Goal: Navigation & Orientation: Find specific page/section

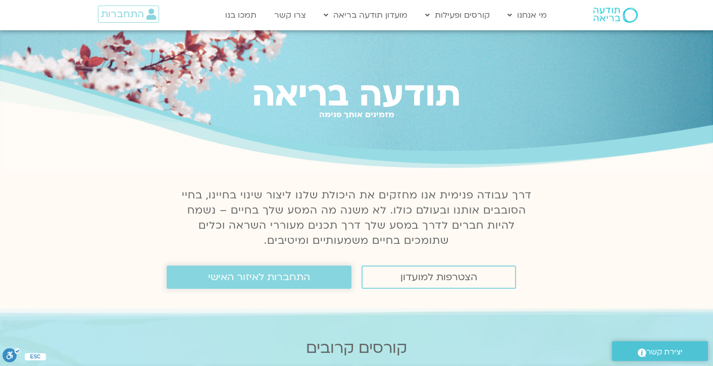
click at [314, 276] on link "התחברות לאיזור האישי" at bounding box center [259, 277] width 185 height 23
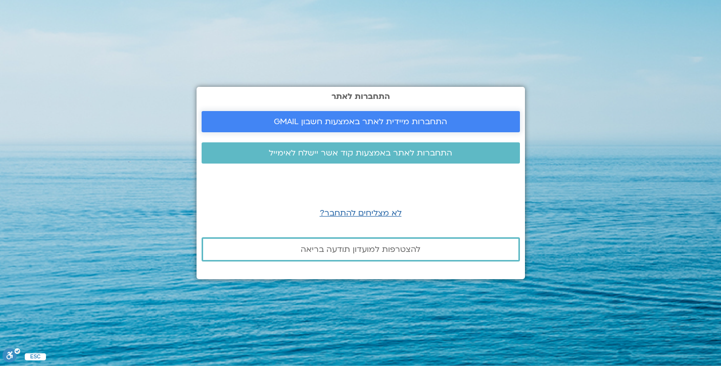
click at [373, 120] on span "התחברות מיידית לאתר באמצעות חשבון GMAIL" at bounding box center [360, 121] width 173 height 9
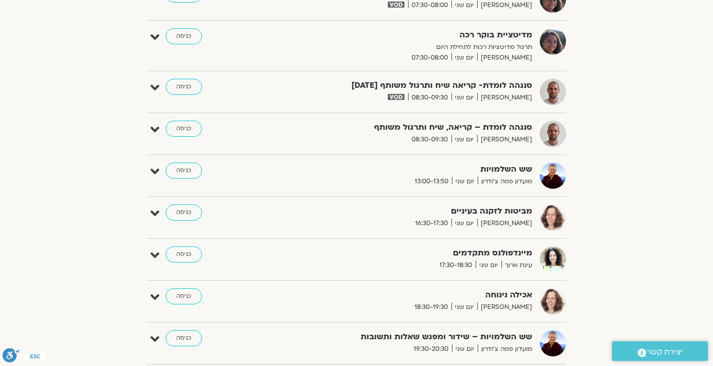
scroll to position [327, 0]
click at [186, 252] on link "כניסה" at bounding box center [184, 255] width 36 height 16
